Goal: Information Seeking & Learning: Learn about a topic

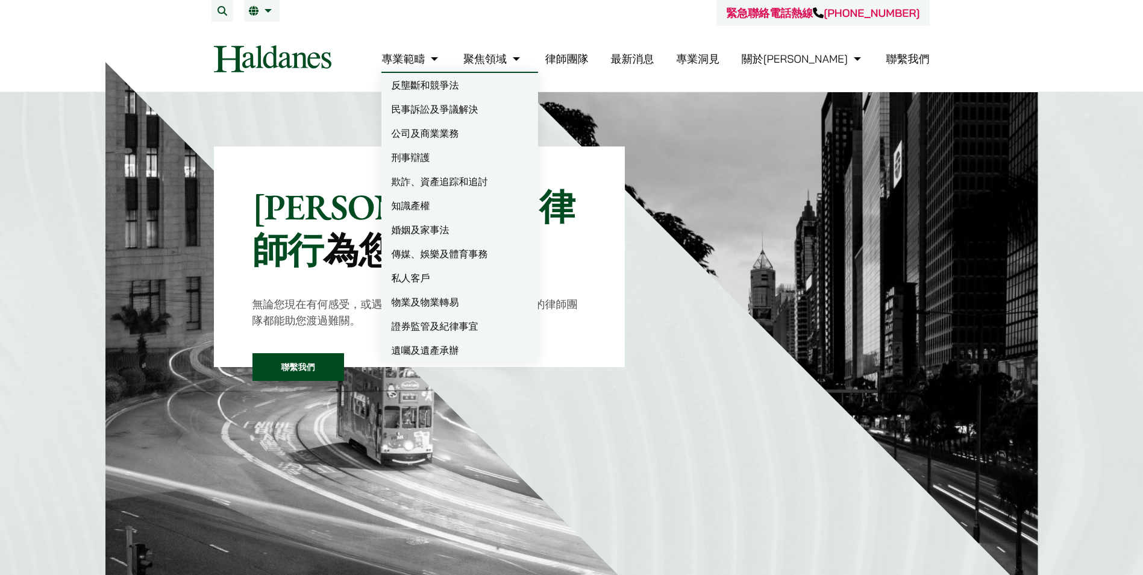
click at [453, 91] on link "反壟斷和競爭法" at bounding box center [459, 85] width 157 height 24
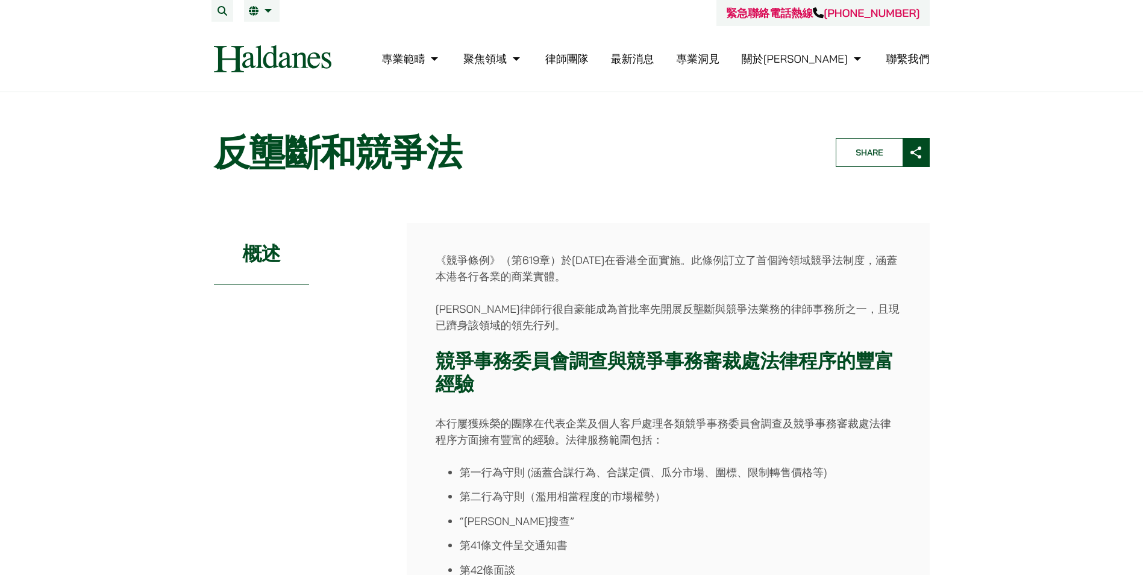
click at [240, 63] on img at bounding box center [272, 58] width 117 height 27
